Goal: Information Seeking & Learning: Learn about a topic

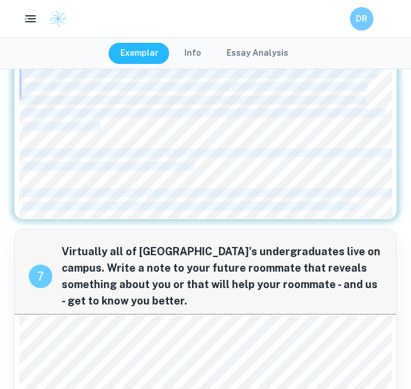
click at [224, 129] on div "After living abroad for a year, is it fair to notice the smallest inconvenience…" at bounding box center [205, 88] width 373 height 261
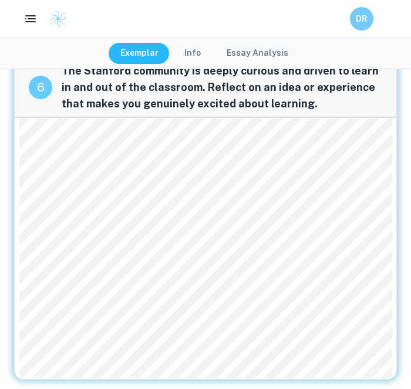
scroll to position [727, 0]
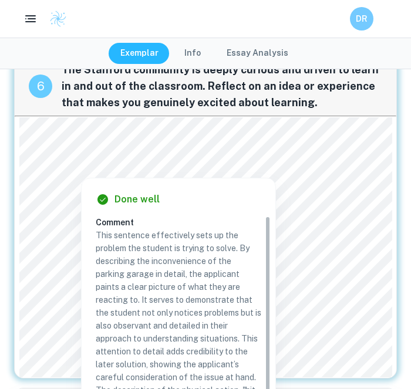
click at [200, 201] on div "Done well" at bounding box center [183, 200] width 175 height 14
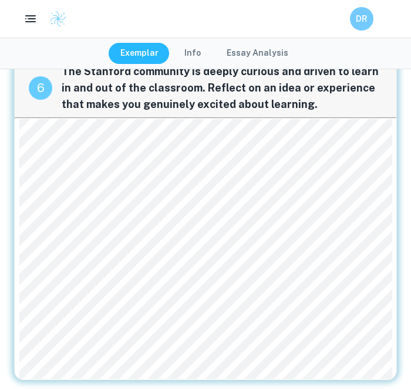
scroll to position [740, 0]
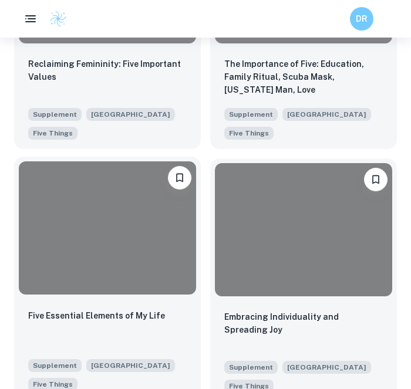
scroll to position [1330, 2]
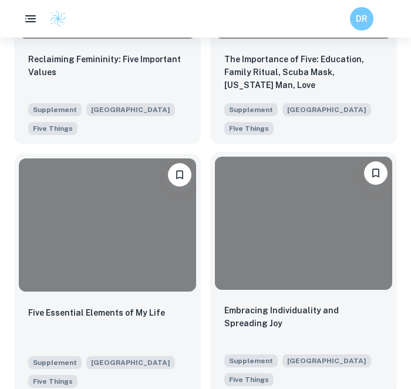
click at [312, 262] on div at bounding box center [303, 223] width 177 height 133
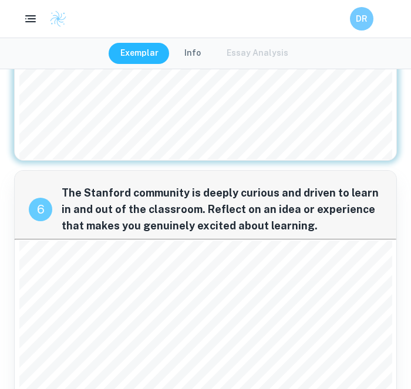
scroll to position [818, 0]
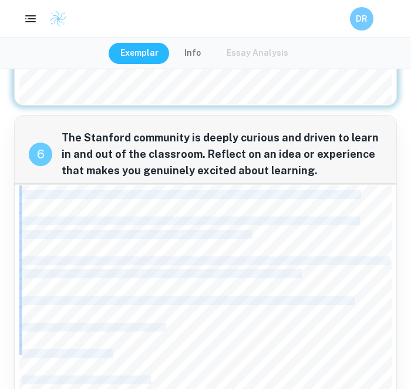
click at [17, 183] on div "6 The Stanford community is deeply curious and driven to learn in and out of th…" at bounding box center [205, 367] width 383 height 504
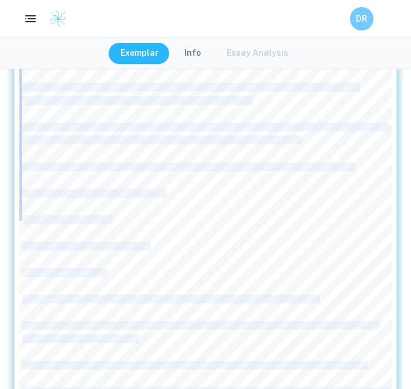
scroll to position [1073, 0]
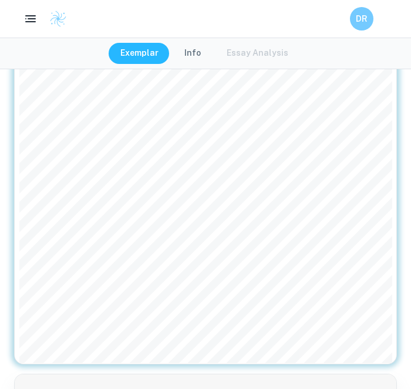
click at [80, 201] on span "combinatorial, I accidentally wrote 9x8=74 but rather than being criticized, my…" at bounding box center [199, 205] width 355 height 8
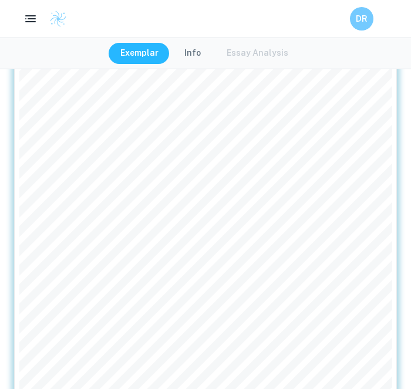
scroll to position [1021, 0]
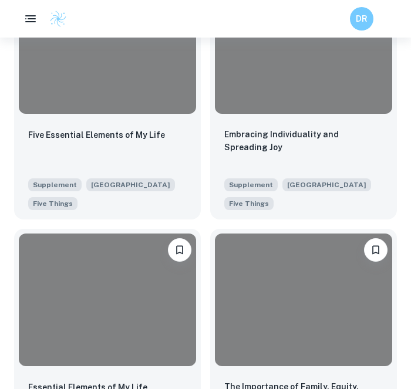
scroll to position [1919, 2]
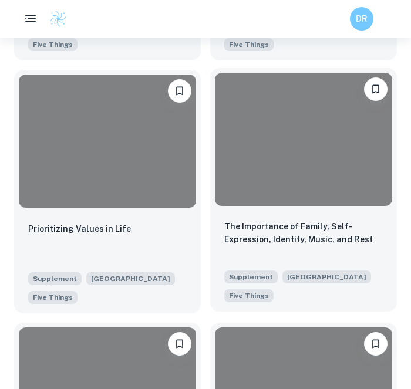
click at [234, 217] on div "The Importance of Family, Self-Expression, Identity, Music, and Rest Supplement…" at bounding box center [303, 261] width 187 height 101
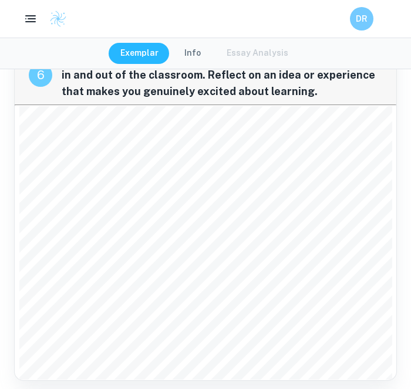
scroll to position [608, 0]
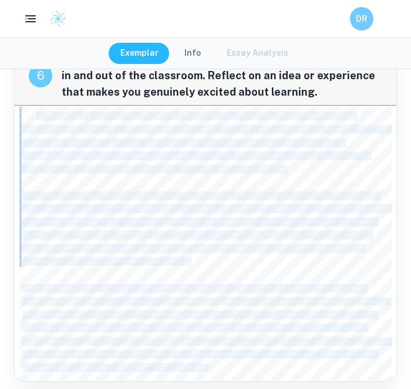
drag, startPoint x: 21, startPoint y: 103, endPoint x: 34, endPoint y: 113, distance: 16.3
click at [34, 112] on div "The intersection of computation and Black consciousness reveals profound truths…" at bounding box center [205, 244] width 373 height 274
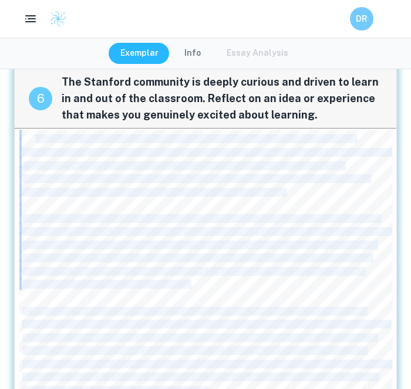
click at [34, 113] on div "6 The Stanford community is deeply curious and driven to learn in and out of th…" at bounding box center [205, 231] width 383 height 345
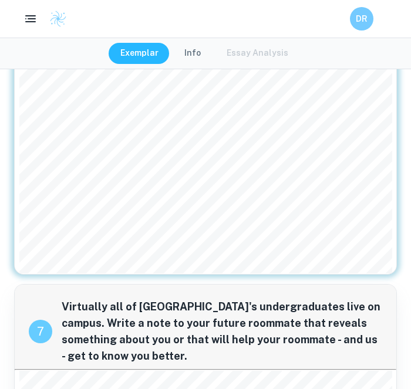
scroll to position [693, 0]
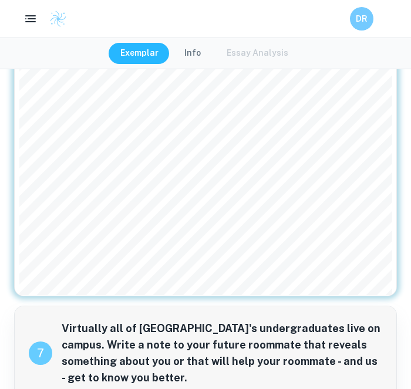
drag, startPoint x: 217, startPoint y: 281, endPoint x: 178, endPoint y: 128, distance: 158.0
click at [178, 128] on div "The intersection of computation and Black consciousness reveals profound truths…" at bounding box center [205, 159] width 373 height 274
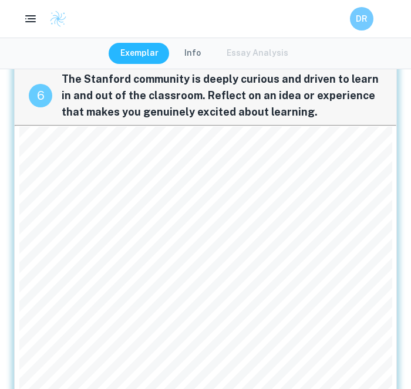
scroll to position [585, 0]
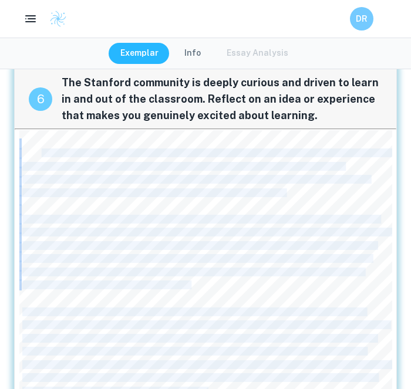
drag, startPoint x: 21, startPoint y: 126, endPoint x: 28, endPoint y: 137, distance: 12.4
click at [28, 137] on div "The intersection of computation and Black consciousness reveals profound truths…" at bounding box center [205, 267] width 373 height 274
copy div "tion and liberation. As I explore [DEMOGRAPHIC_DATA] through both an analytical…"
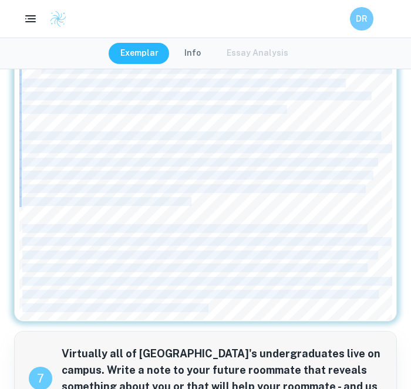
scroll to position [786, 0]
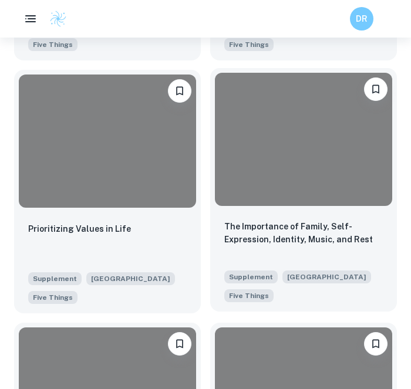
scroll to position [2348, 2]
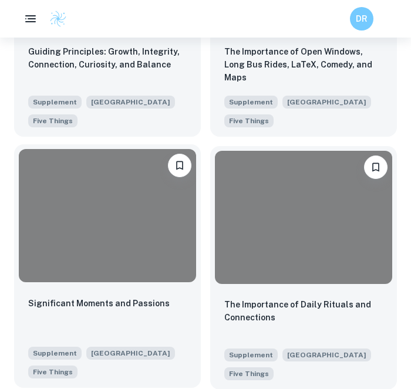
click at [124, 203] on div at bounding box center [107, 215] width 177 height 133
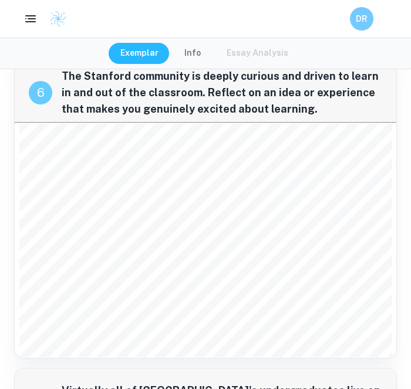
scroll to position [603, 0]
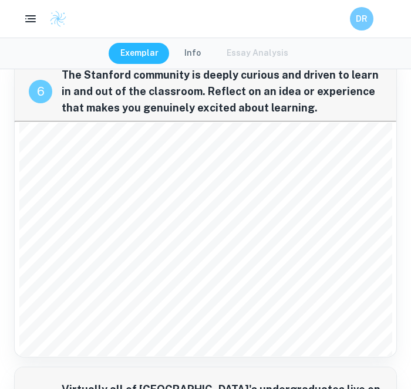
click at [123, 275] on span "medicine. During my internship at the [GEOGRAPHIC_DATA] in [GEOGRAPHIC_DATA], I…" at bounding box center [240, 279] width 437 height 8
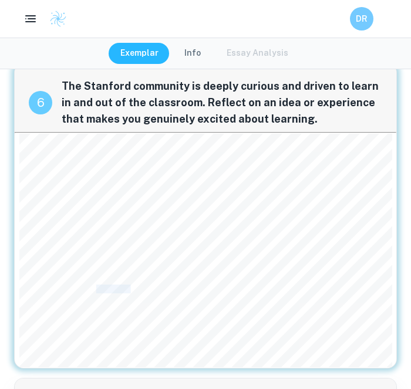
click at [123, 269] on div "As a child, I loved puzzles. I found I had an eye for solving them, conodent th…" at bounding box center [205, 251] width 373 height 234
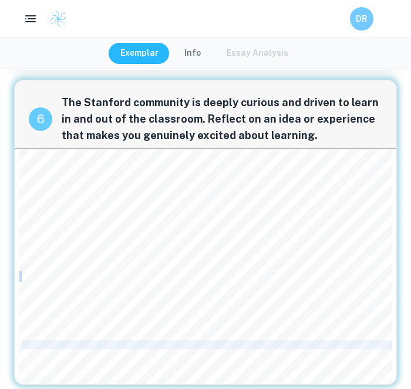
click at [123, 269] on div "As a child, I loved puzzles. I found I had an eye for solving them, conodent th…" at bounding box center [205, 267] width 373 height 234
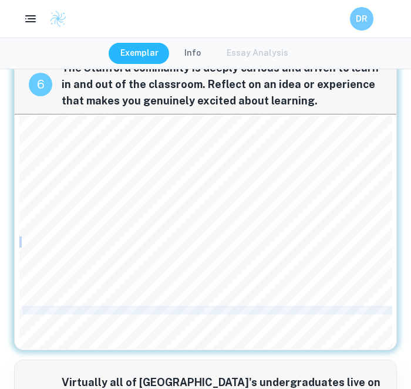
scroll to position [606, 0]
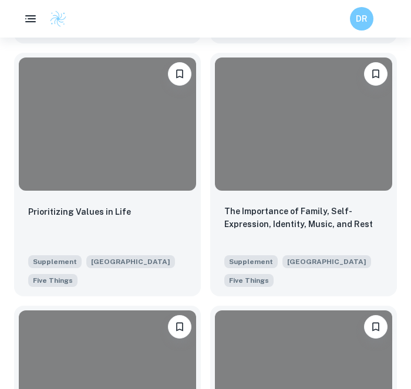
scroll to position [1784, 2]
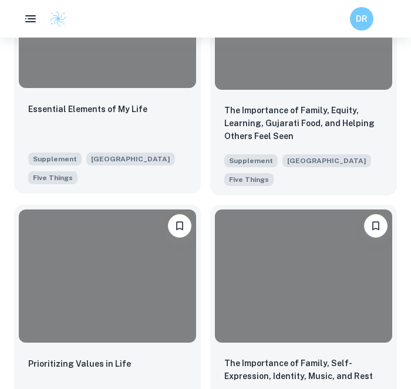
click at [171, 86] on div at bounding box center [107, 21] width 177 height 133
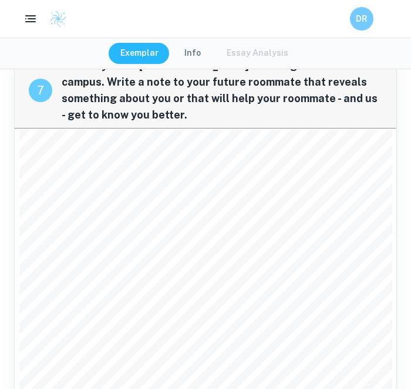
scroll to position [1087, 0]
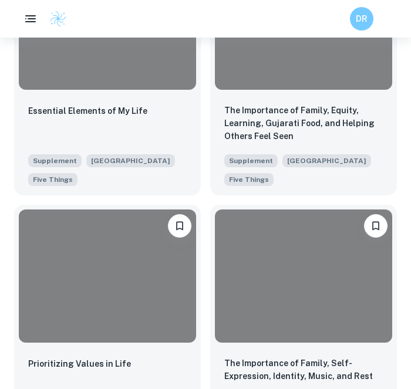
scroll to position [1698, 2]
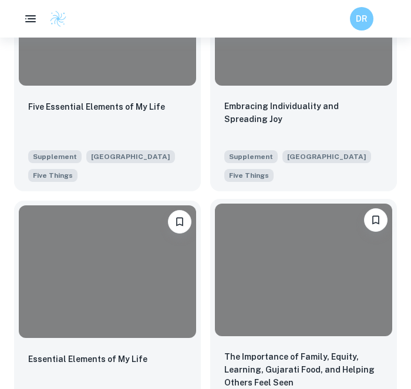
click at [260, 151] on span "Supplement" at bounding box center [250, 156] width 53 height 13
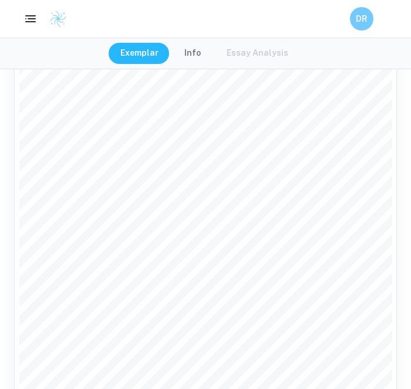
scroll to position [1523, 0]
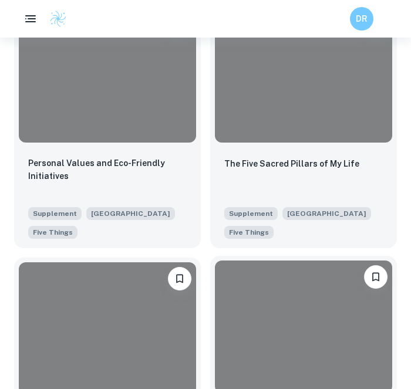
scroll to position [832, 2]
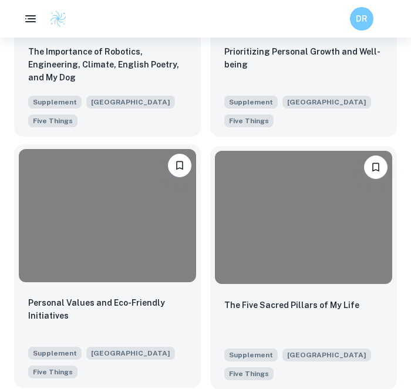
click at [114, 219] on div at bounding box center [107, 215] width 177 height 133
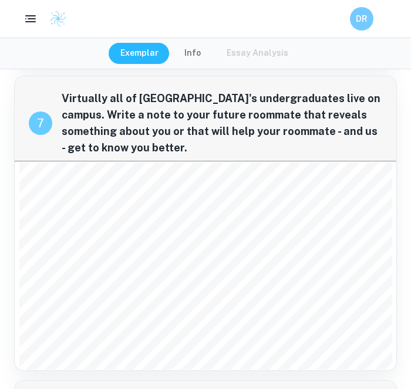
scroll to position [905, 0]
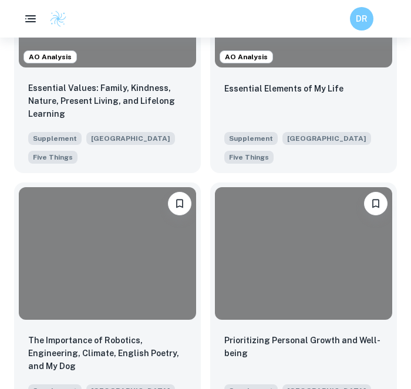
scroll to position [467, 2]
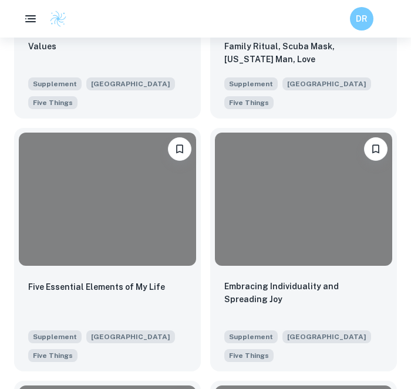
click at [248, 169] on div at bounding box center [303, 199] width 177 height 133
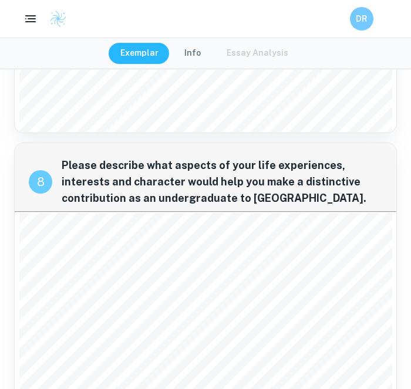
scroll to position [1924, 0]
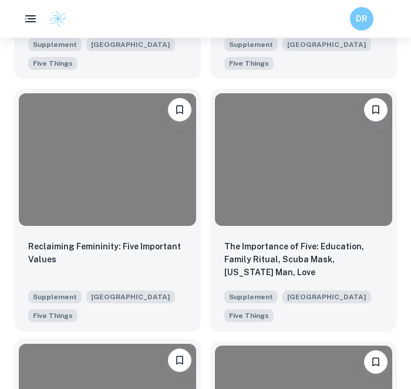
scroll to position [1077, 2]
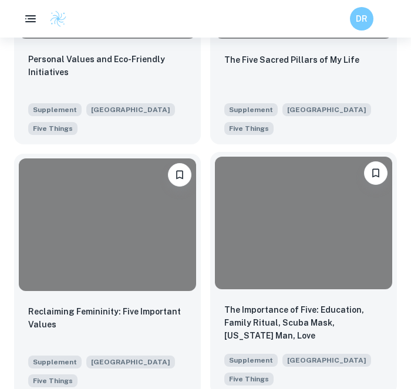
click at [238, 178] on div at bounding box center [303, 223] width 177 height 133
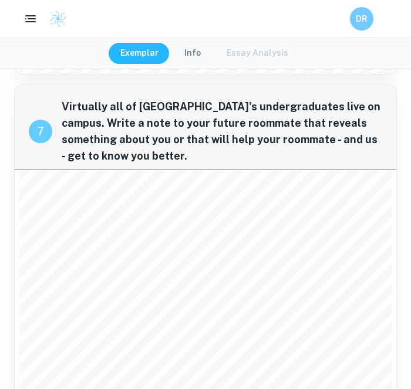
scroll to position [1238, 0]
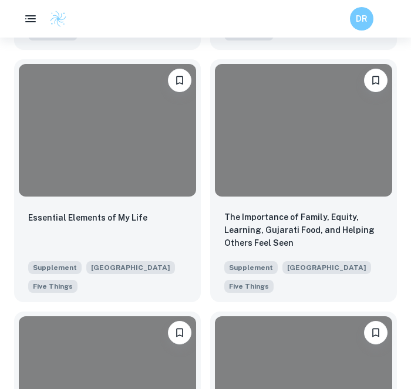
click at [270, 169] on div at bounding box center [303, 130] width 177 height 133
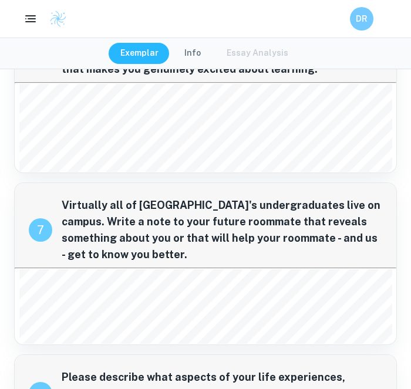
scroll to position [566, 0]
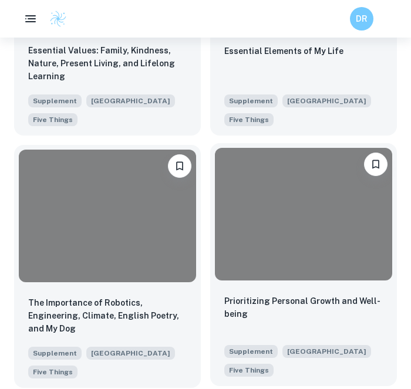
click at [251, 177] on div at bounding box center [303, 214] width 177 height 133
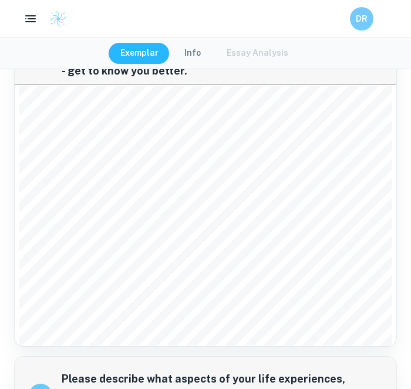
scroll to position [999, 0]
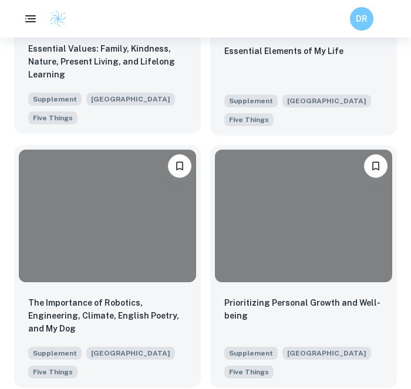
scroll to position [0, 2]
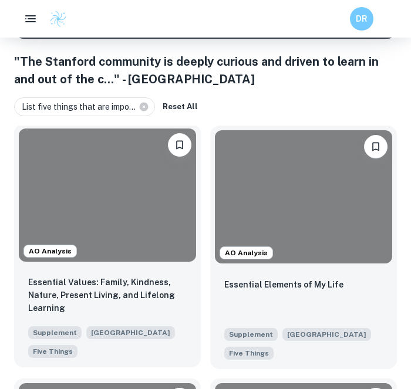
click at [116, 180] on div at bounding box center [107, 195] width 177 height 133
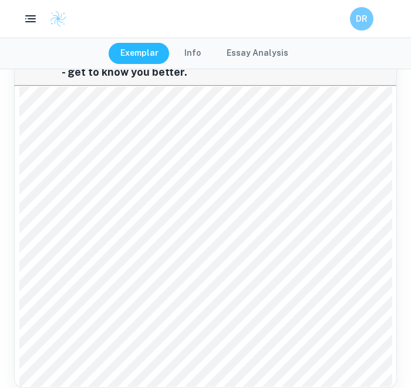
scroll to position [1114, 0]
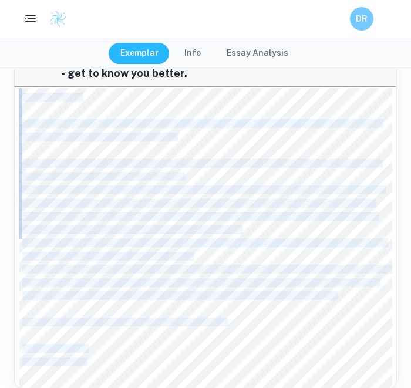
drag, startPoint x: 25, startPoint y: 87, endPoint x: 85, endPoint y: 350, distance: 270.3
click at [85, 350] on div "Hi future roomie, When we first meet, I’m going to greet you with a big hug! To…" at bounding box center [205, 238] width 373 height 300
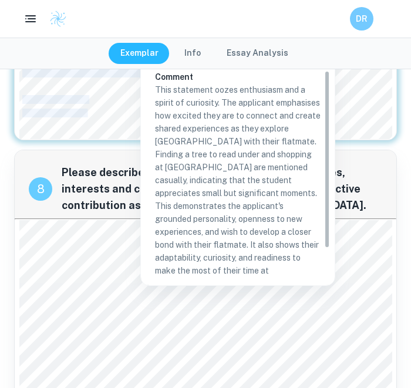
scroll to position [31, 0]
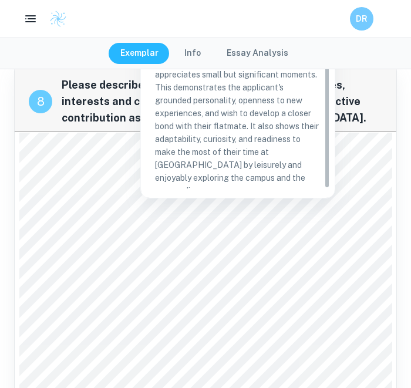
click at [80, 95] on span "Please describe what aspects of your life experiences, interests and character …" at bounding box center [222, 101] width 321 height 49
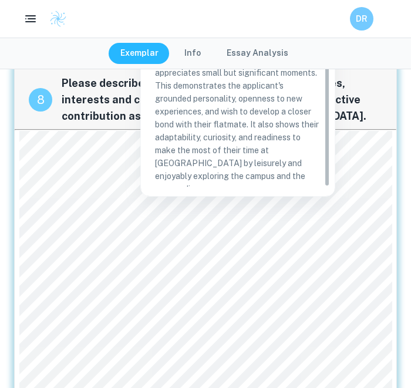
scroll to position [1474, 0]
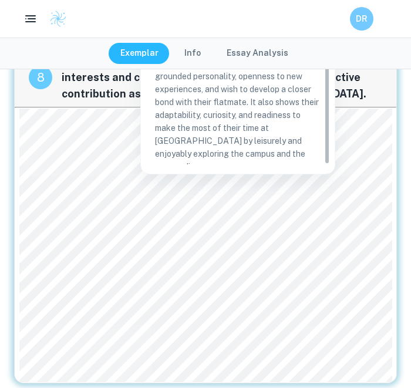
click at [119, 327] on div "For over a decade, contributing to meaningful causes through music instilled in…" at bounding box center [205, 246] width 373 height 274
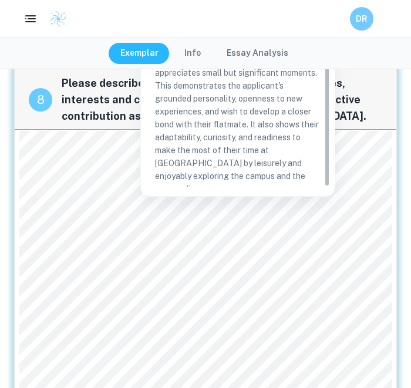
click at [253, 314] on div "For over a decade, contributing to meaningful causes through music instilled in…" at bounding box center [205, 268] width 373 height 274
click at [198, 119] on p "This statement oozes enthusiasm and a spirit of curiosity. The applicant emphas…" at bounding box center [238, 79] width 166 height 232
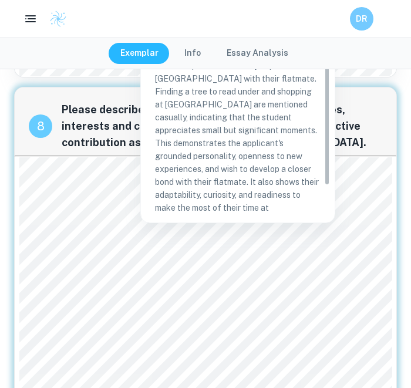
scroll to position [1474, 0]
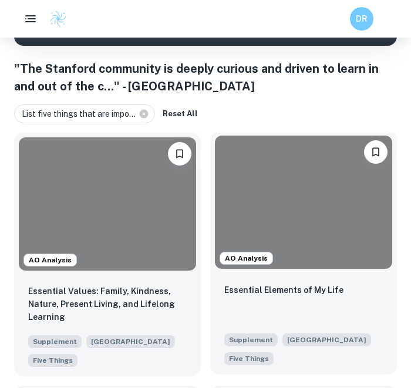
click at [228, 218] on div at bounding box center [303, 202] width 177 height 133
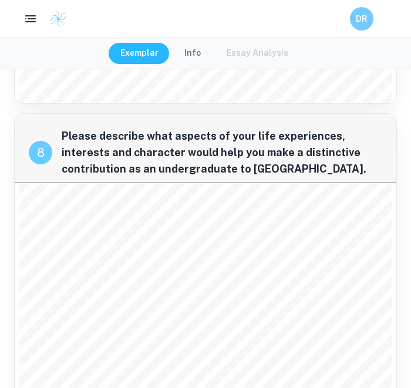
scroll to position [1277, 0]
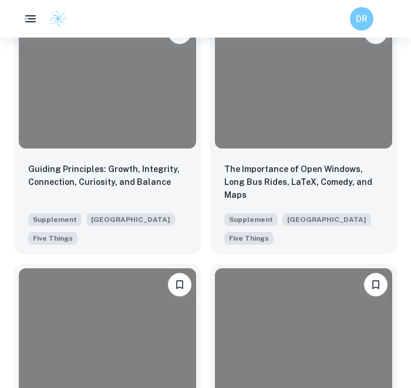
scroll to position [406, 2]
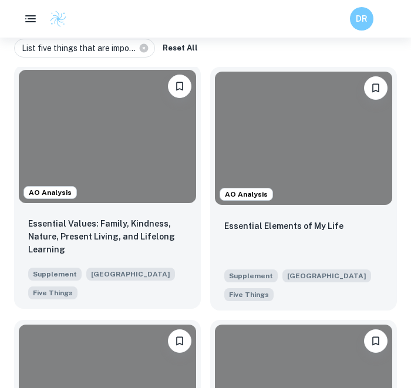
click at [139, 160] on div at bounding box center [107, 136] width 177 height 133
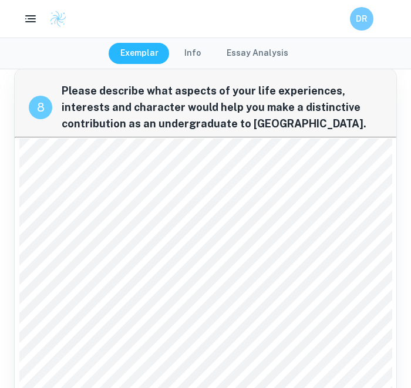
scroll to position [1441, 0]
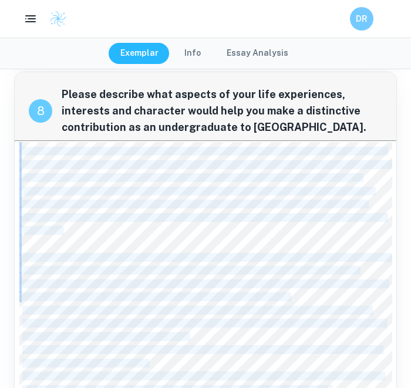
drag, startPoint x: 21, startPoint y: 134, endPoint x: 23, endPoint y: 143, distance: 9.1
click at [23, 143] on div "For over a decade, contributing to meaningful causes through music instilled in…" at bounding box center [205, 279] width 373 height 274
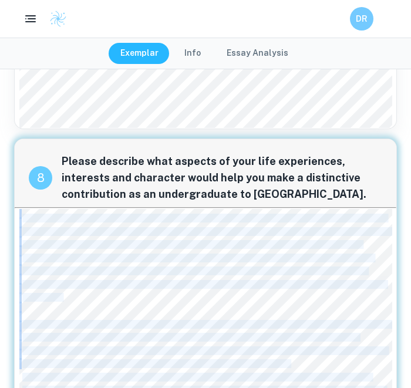
scroll to position [1474, 0]
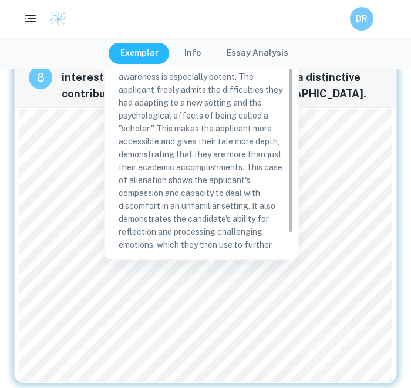
click at [172, 257] on div "Done well Comment This moment of vulnerability and self-awareness is especially…" at bounding box center [201, 133] width 194 height 252
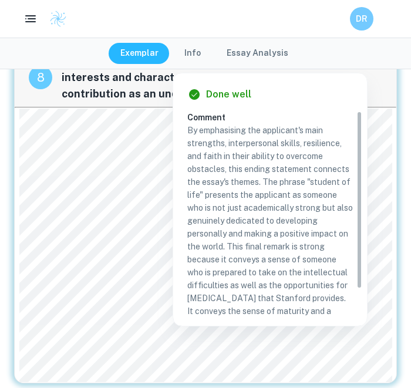
click at [245, 233] on p "By emphasising the applicant's main strengths, interpersonal skills, resilience…" at bounding box center [270, 234] width 166 height 220
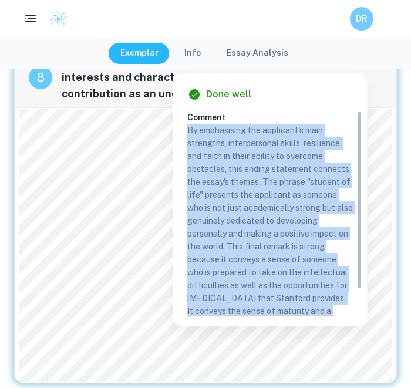
click at [245, 233] on p "By emphasising the applicant's main strengths, interpersonal skills, resilience…" at bounding box center [270, 234] width 166 height 220
copy p "By emphasising the applicant's main strengths, interpersonal skills, resilience…"
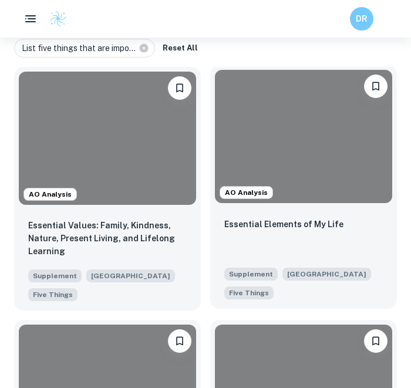
click at [293, 150] on div at bounding box center [303, 136] width 177 height 133
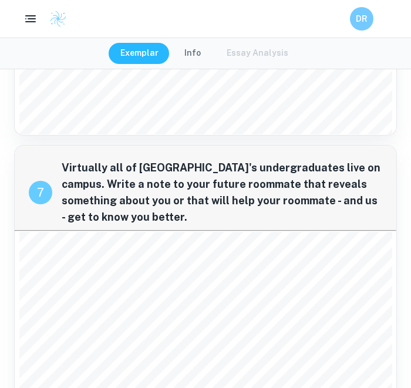
scroll to position [973, 0]
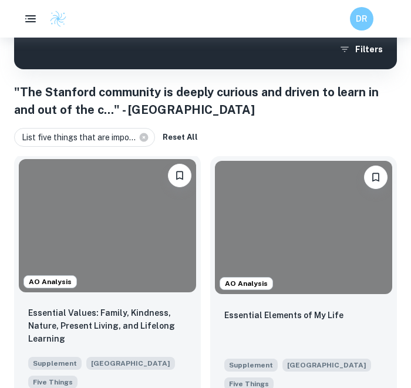
scroll to position [424, 2]
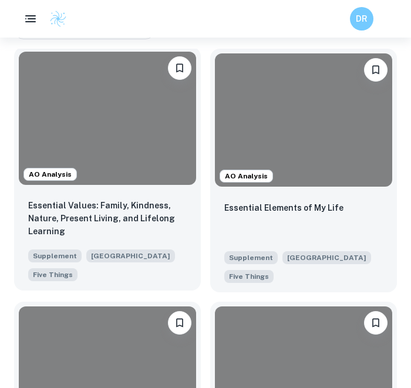
click at [160, 126] on div at bounding box center [107, 118] width 177 height 133
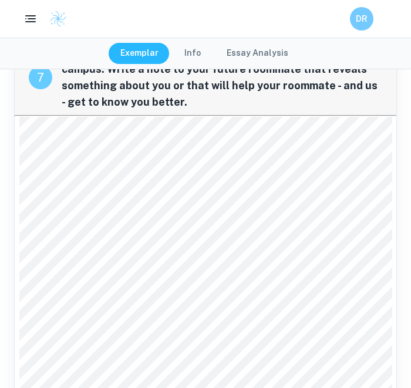
scroll to position [1132, 0]
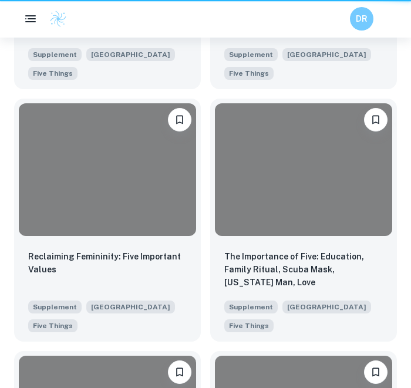
scroll to position [424, 2]
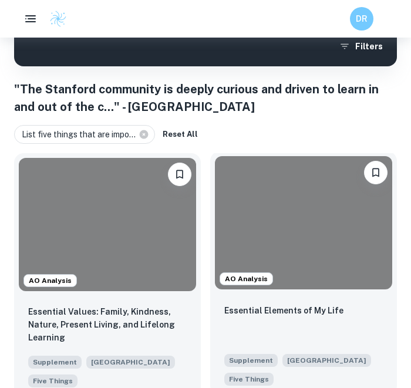
click at [286, 212] on div at bounding box center [303, 222] width 177 height 133
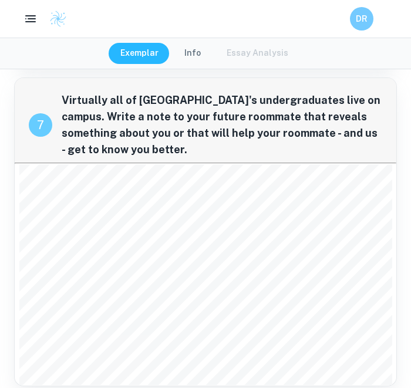
scroll to position [1277, 0]
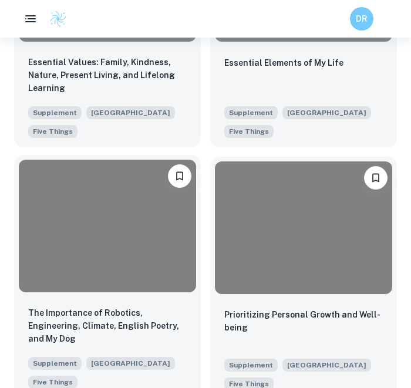
click at [142, 210] on div at bounding box center [107, 226] width 177 height 133
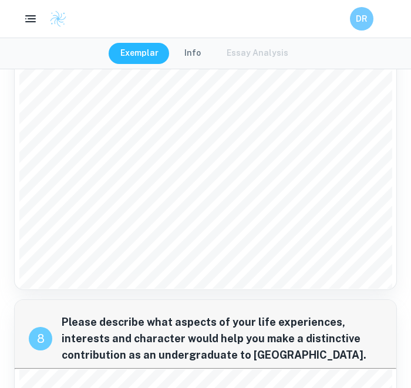
scroll to position [1026, 0]
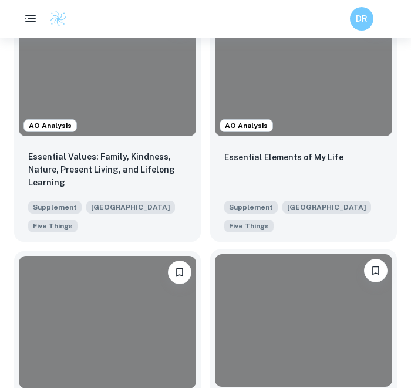
click at [275, 289] on div at bounding box center [303, 320] width 177 height 133
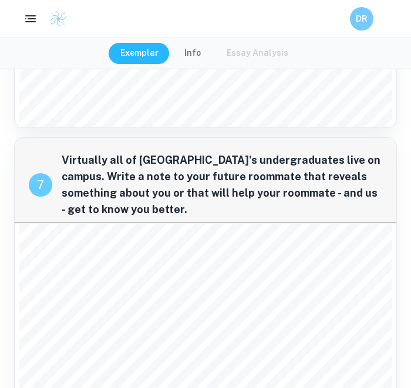
scroll to position [951, 0]
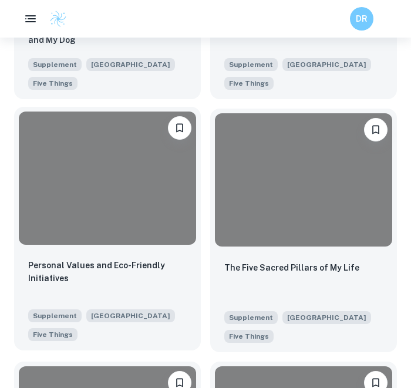
click at [93, 182] on div at bounding box center [107, 178] width 177 height 133
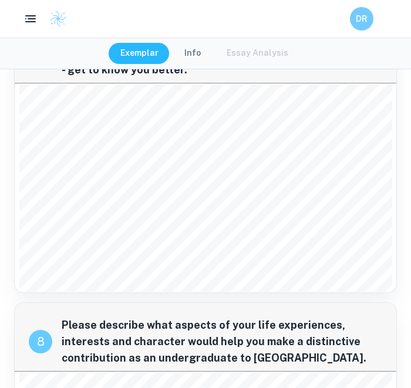
scroll to position [953, 0]
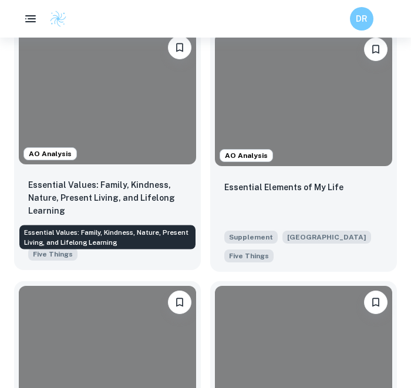
scroll to position [799, 2]
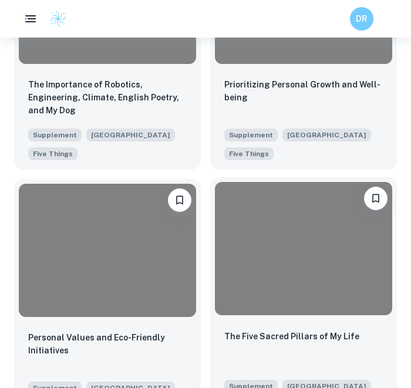
click at [228, 225] on div at bounding box center [303, 248] width 177 height 133
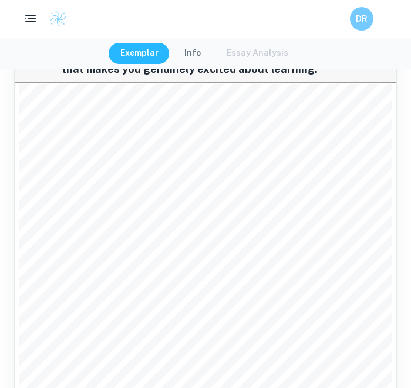
scroll to position [955, 0]
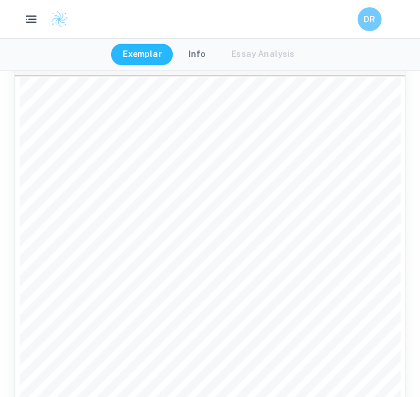
scroll to position [933, 0]
